Goal: Navigation & Orientation: Find specific page/section

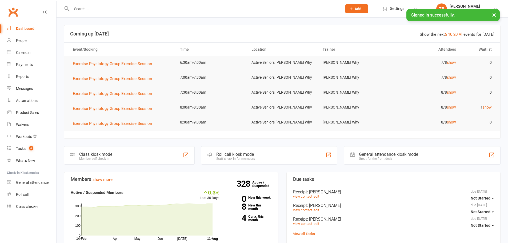
click at [23, 194] on div "Roll call" at bounding box center [22, 194] width 13 height 4
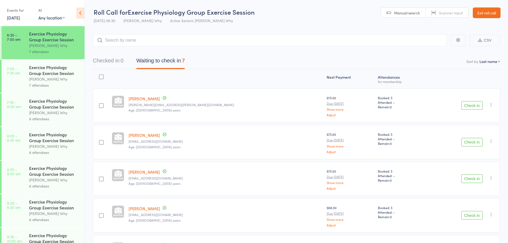
click at [485, 16] on link "Exit roll call" at bounding box center [487, 12] width 28 height 11
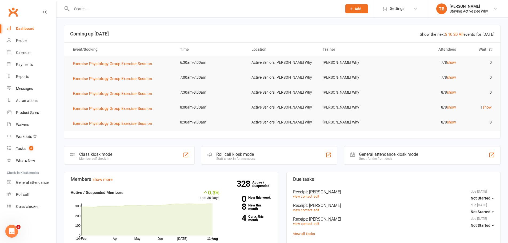
click at [113, 13] on div at bounding box center [201, 8] width 274 height 17
click at [111, 11] on input "text" at bounding box center [204, 8] width 268 height 7
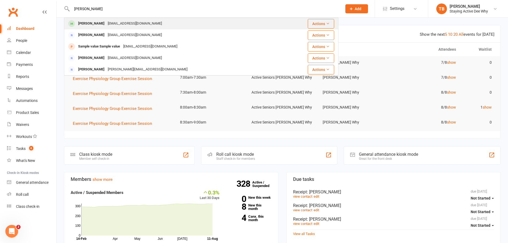
type input "[PERSON_NAME]"
click at [103, 23] on div "[PERSON_NAME]" at bounding box center [92, 24] width 30 height 8
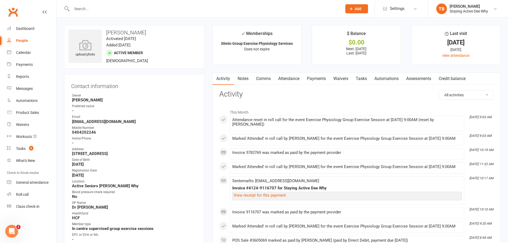
click at [293, 78] on link "Attendance" at bounding box center [288, 79] width 29 height 12
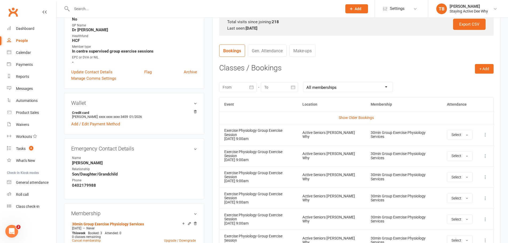
scroll to position [187, 0]
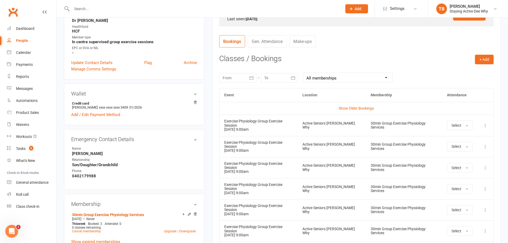
click at [487, 123] on icon at bounding box center [485, 125] width 5 height 5
click at [475, 158] on link "Remove booking" at bounding box center [461, 157] width 53 height 11
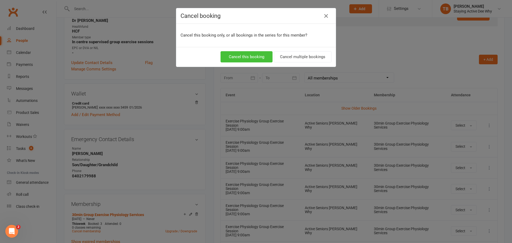
click at [249, 58] on button "Cancel this booking" at bounding box center [247, 56] width 52 height 11
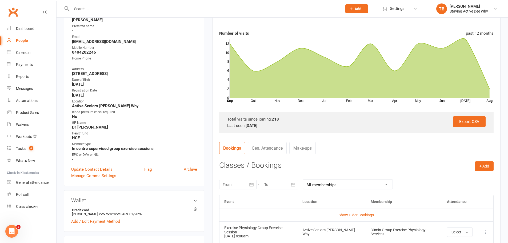
drag, startPoint x: 208, startPoint y: 55, endPoint x: 200, endPoint y: 69, distance: 16.2
click at [208, 56] on main "✓ Memberships 30min Group Exercise Physiology Services Does not expire $ Balanc…" at bounding box center [356, 212] width 296 height 535
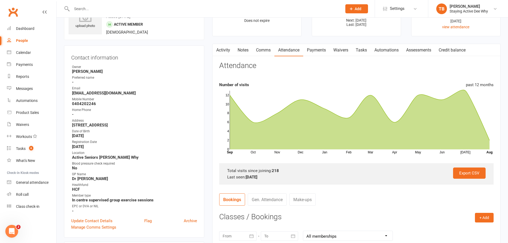
scroll to position [27, 0]
